Goal: Use online tool/utility

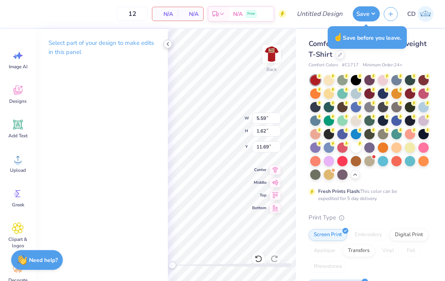
click at [169, 45] on icon at bounding box center [168, 44] width 6 height 6
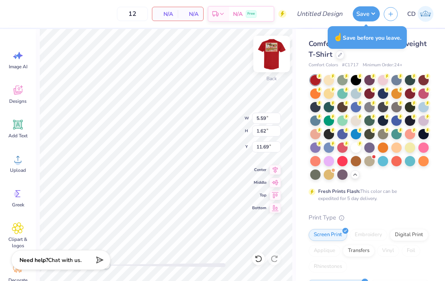
click at [273, 50] on img at bounding box center [272, 54] width 32 height 32
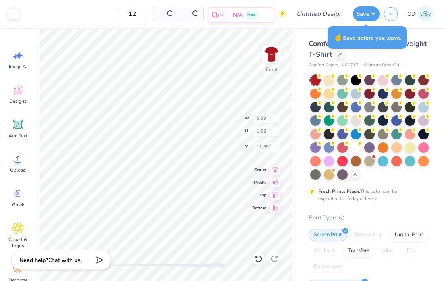
type input "5.69"
type input "1.65"
type input "14.23"
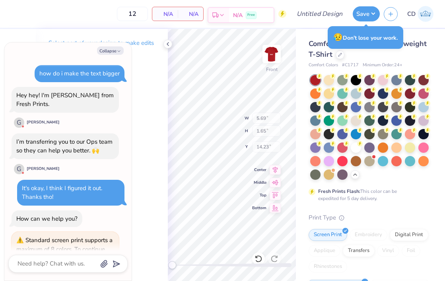
scroll to position [219, 0]
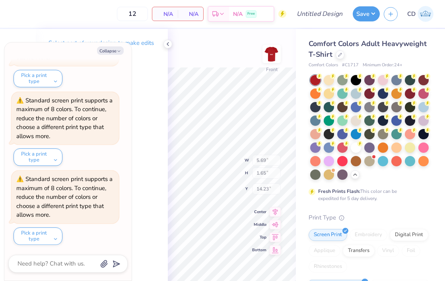
type textarea "x"
